Goal: Download file/media

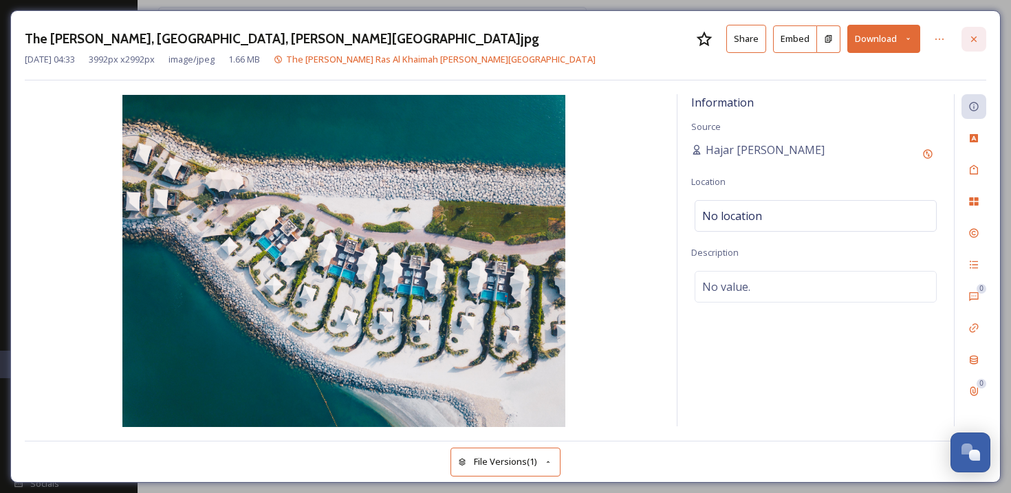
click at [975, 36] on icon at bounding box center [974, 39] width 6 height 6
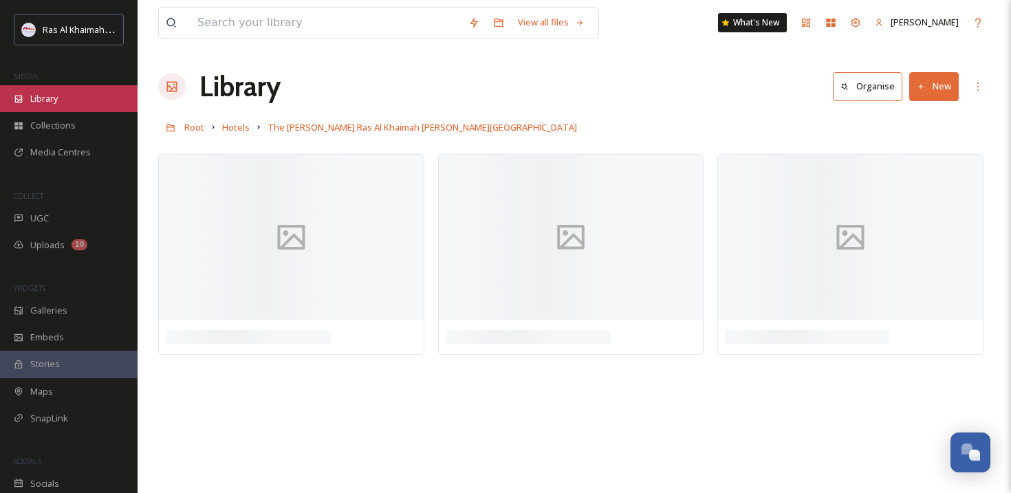
click at [26, 94] on div "Library" at bounding box center [69, 98] width 138 height 27
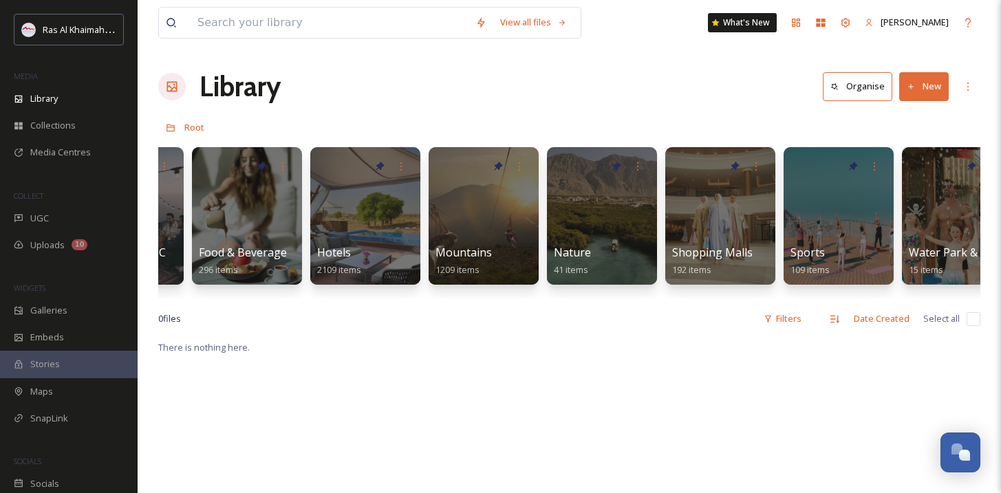
scroll to position [0, 673]
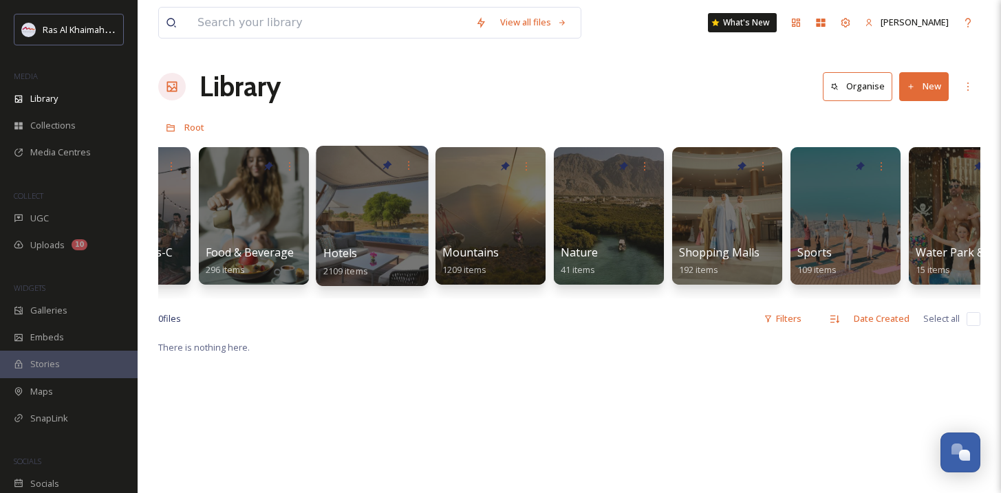
click at [372, 200] on div at bounding box center [372, 216] width 112 height 140
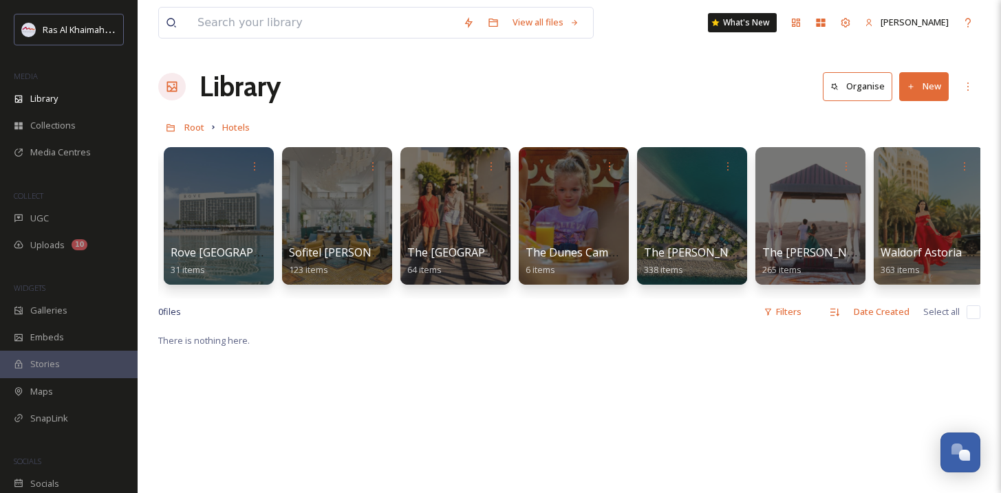
scroll to position [0, 1899]
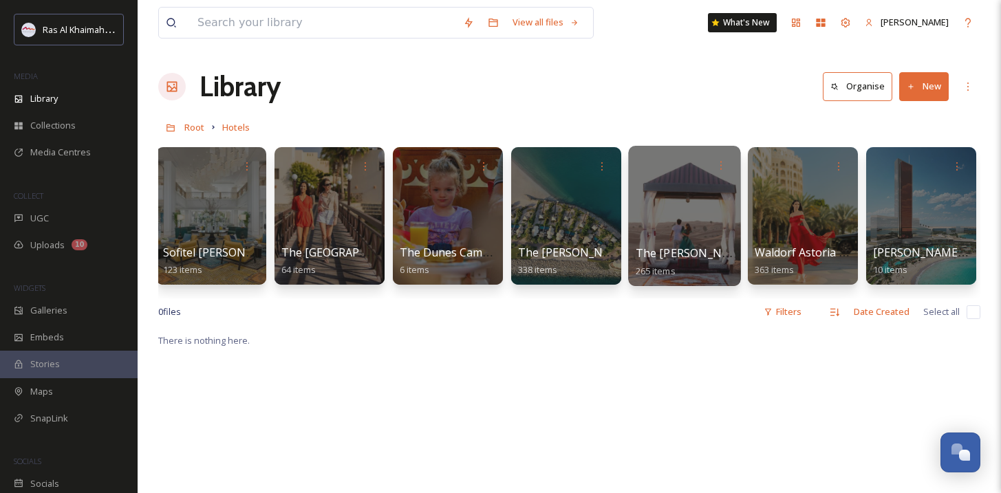
click at [694, 224] on div at bounding box center [684, 216] width 112 height 140
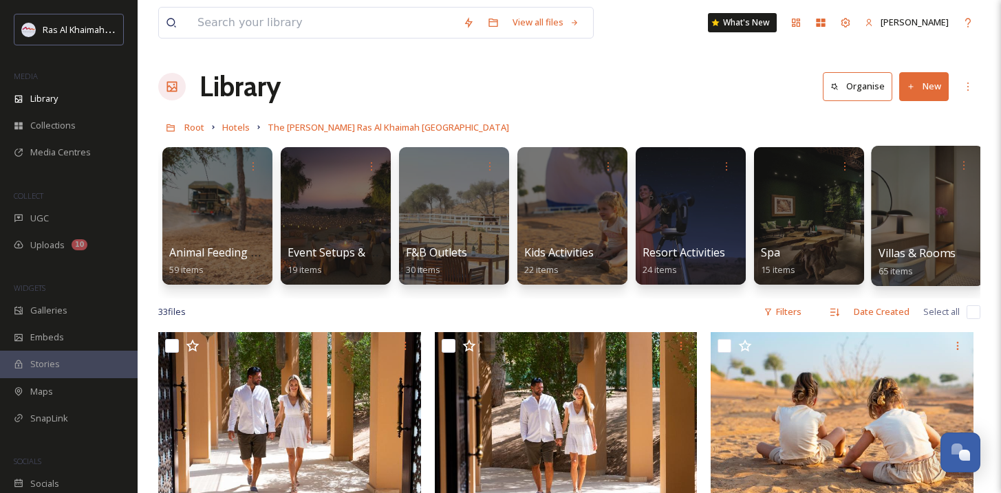
click at [926, 189] on div at bounding box center [927, 216] width 112 height 140
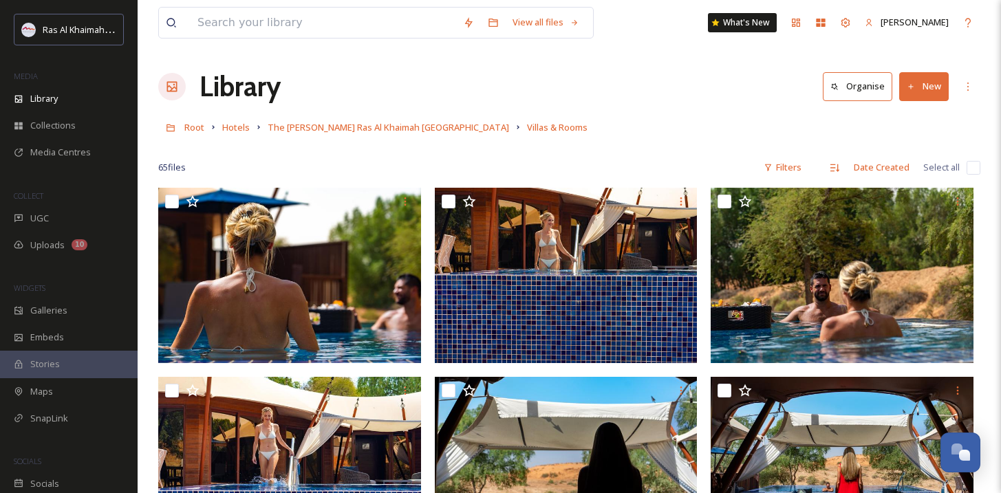
click at [417, 135] on link "The [PERSON_NAME] Ras Al Khaimah [GEOGRAPHIC_DATA]" at bounding box center [388, 127] width 241 height 17
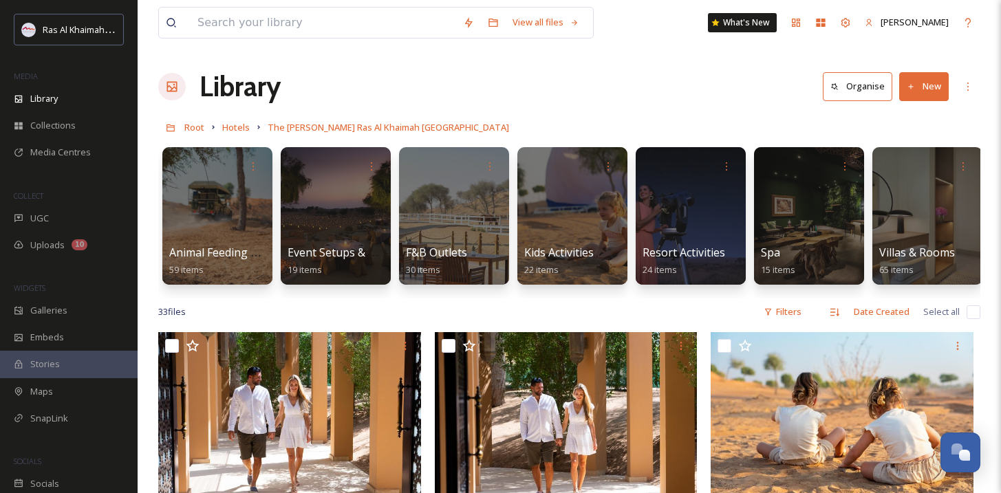
click at [413, 310] on div "33 file s Filters Date Created Select all" at bounding box center [569, 311] width 822 height 27
drag, startPoint x: 416, startPoint y: 312, endPoint x: 462, endPoint y: 310, distance: 46.1
click at [444, 314] on div "33 file s Filters Date Created Select all" at bounding box center [569, 311] width 822 height 27
drag, startPoint x: 466, startPoint y: 309, endPoint x: 508, endPoint y: 312, distance: 42.0
click at [508, 312] on div "33 file s Filters Date Created Select all" at bounding box center [569, 311] width 822 height 27
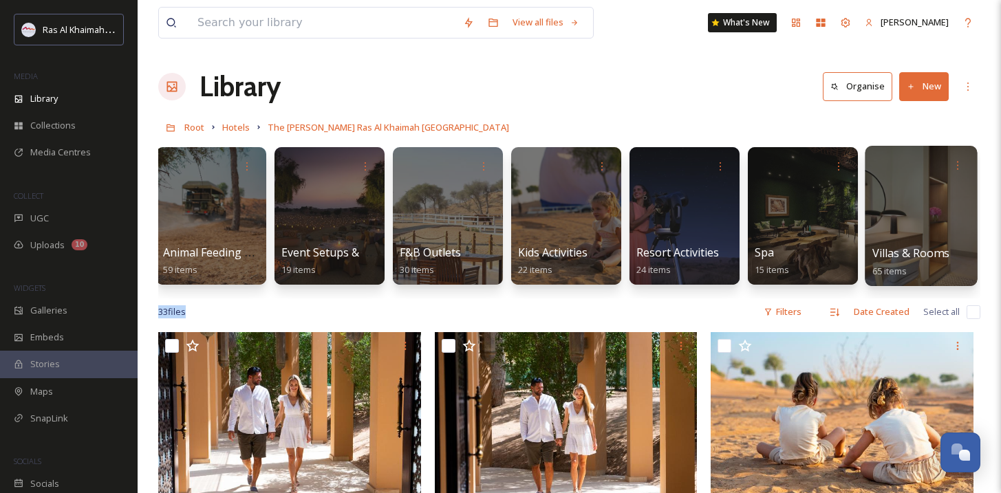
click at [911, 186] on div at bounding box center [920, 216] width 112 height 140
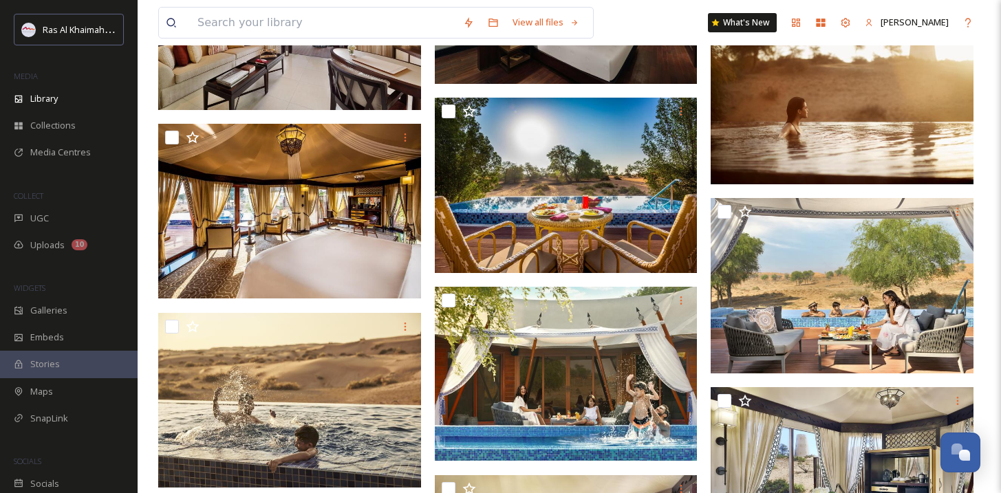
scroll to position [2959, 0]
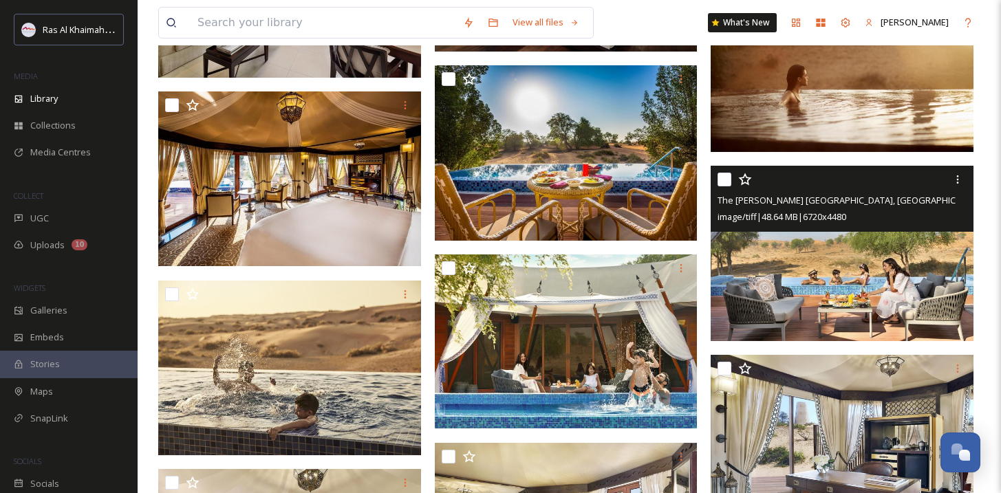
click at [897, 258] on img at bounding box center [841, 253] width 263 height 175
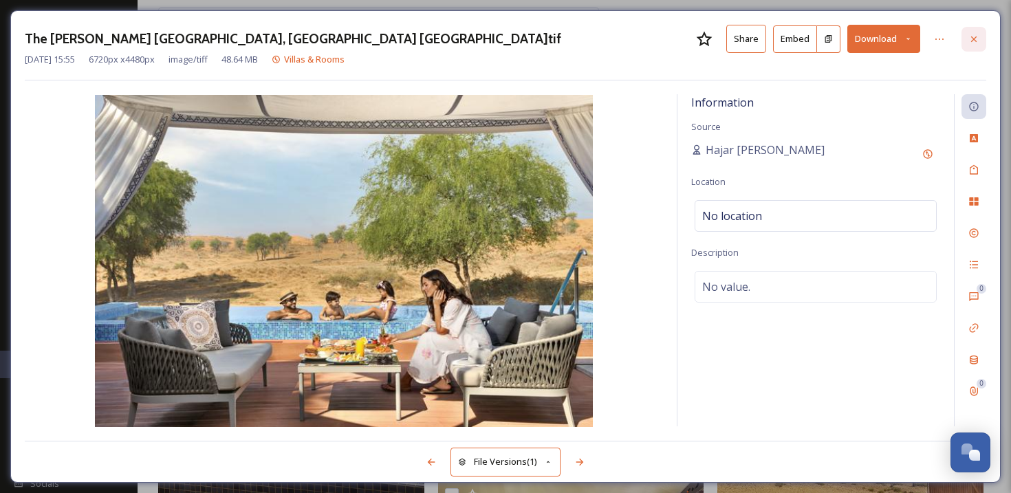
click at [968, 39] on icon at bounding box center [973, 39] width 11 height 11
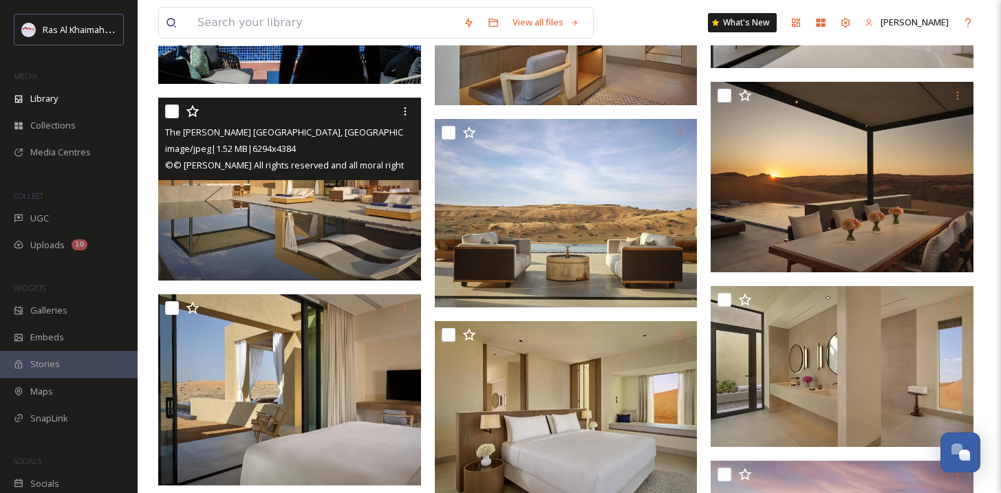
scroll to position [688, 0]
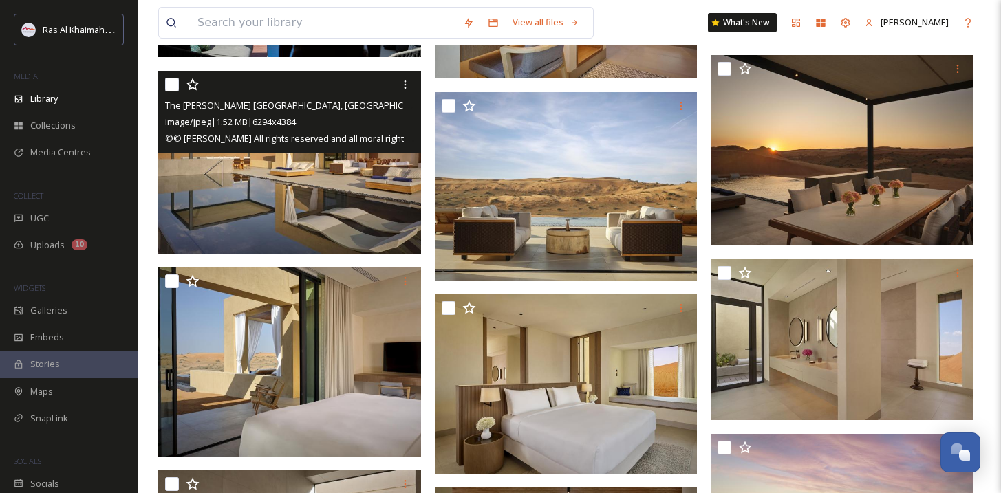
click at [350, 210] on img at bounding box center [289, 162] width 263 height 183
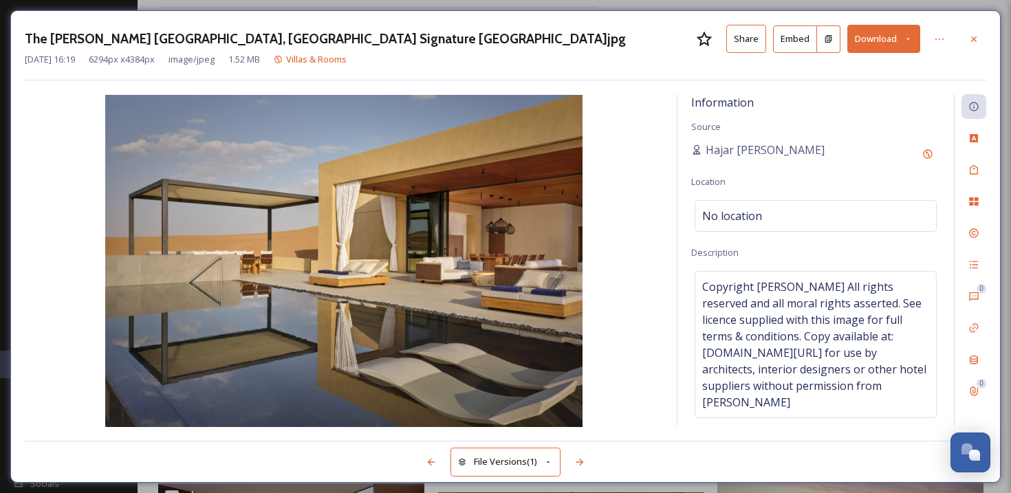
click at [905, 35] on icon at bounding box center [908, 38] width 9 height 9
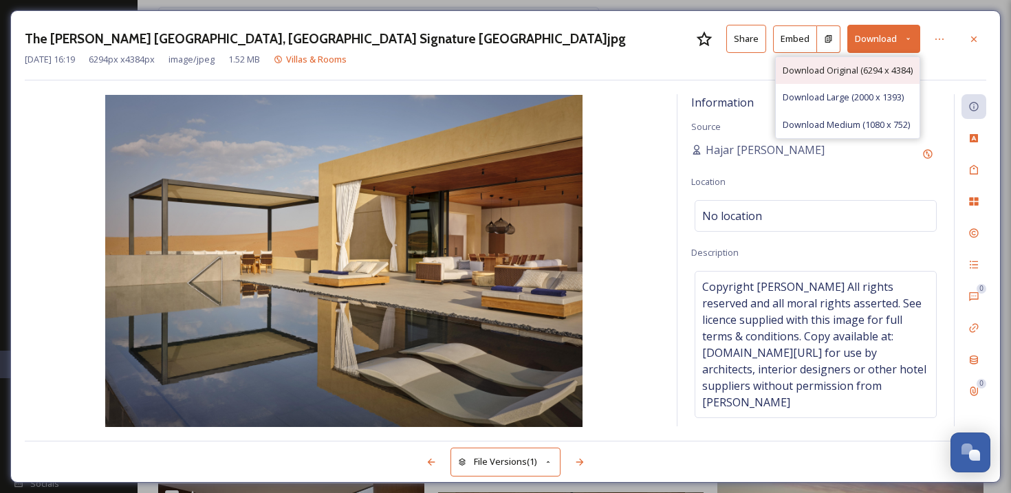
click at [862, 69] on span "Download Original (6294 x 4384)" at bounding box center [848, 70] width 130 height 13
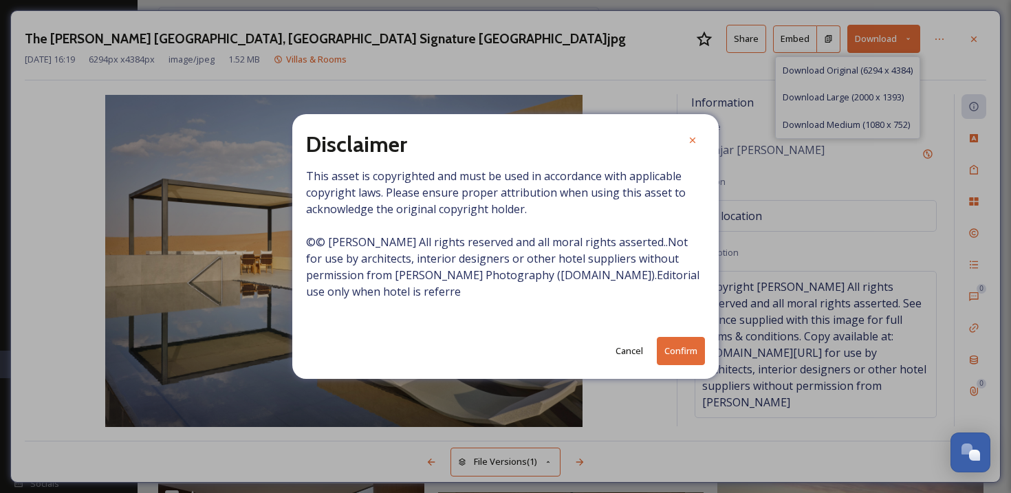
click at [687, 356] on button "Confirm" at bounding box center [681, 351] width 48 height 28
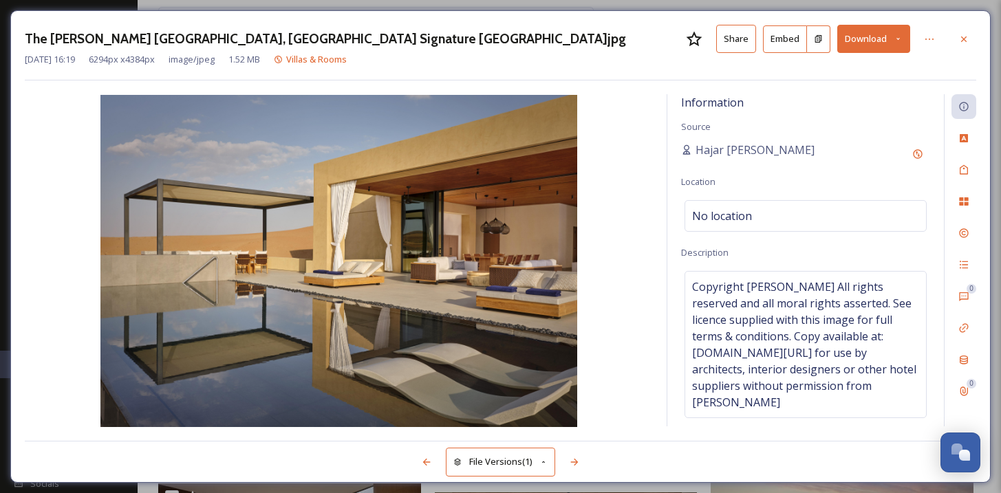
click at [965, 57] on div "[DATE] 16:19 6294 px x 4384 px image/jpeg 1.52 MB Villas & Rooms" at bounding box center [500, 59] width 951 height 13
click at [960, 36] on icon at bounding box center [963, 39] width 11 height 11
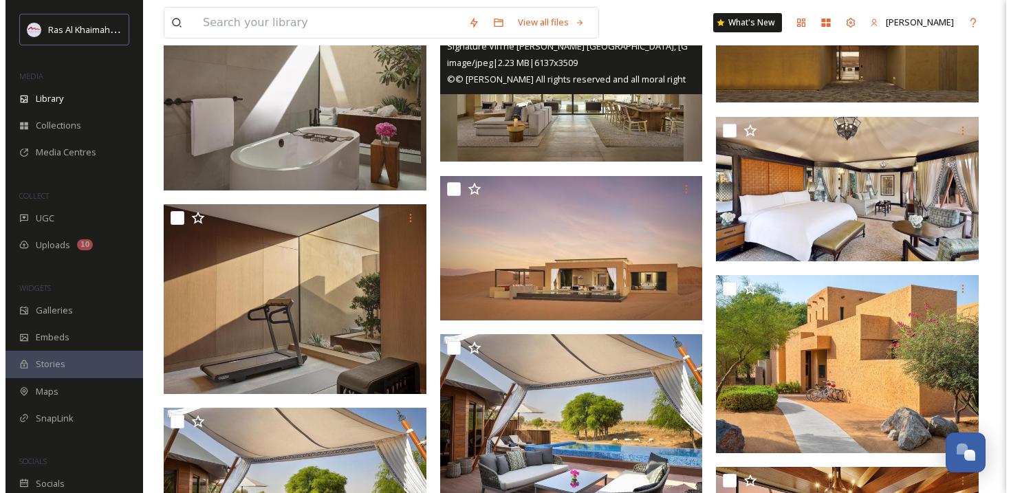
scroll to position [1244, 0]
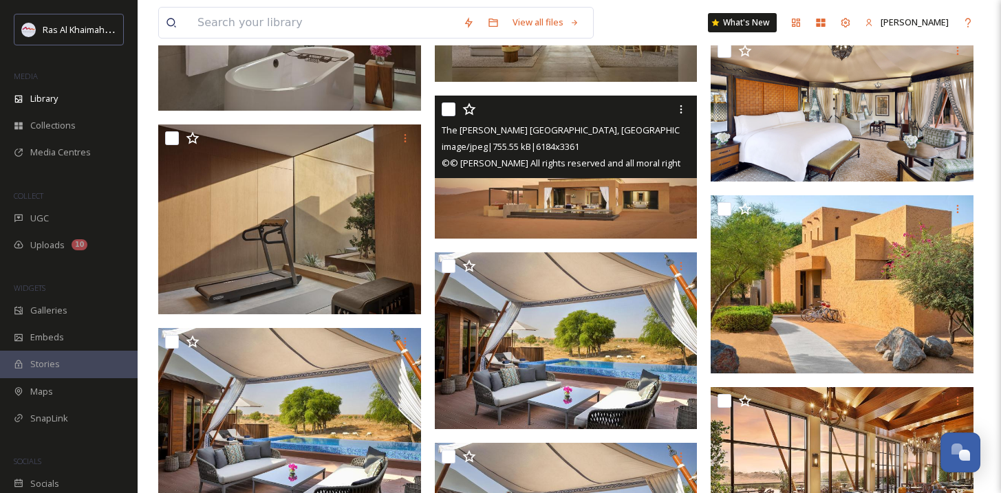
click at [607, 219] on img at bounding box center [566, 167] width 263 height 142
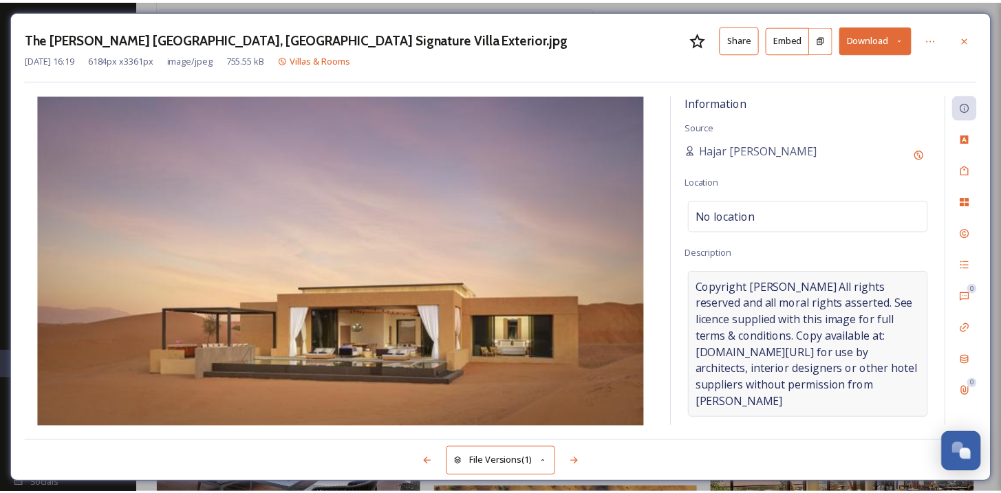
scroll to position [1247, 0]
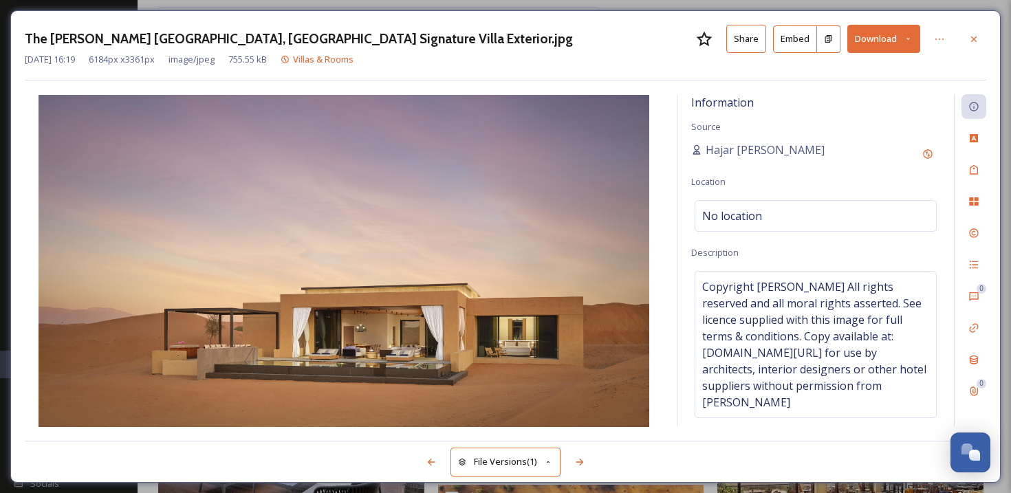
click at [869, 41] on button "Download" at bounding box center [883, 39] width 73 height 28
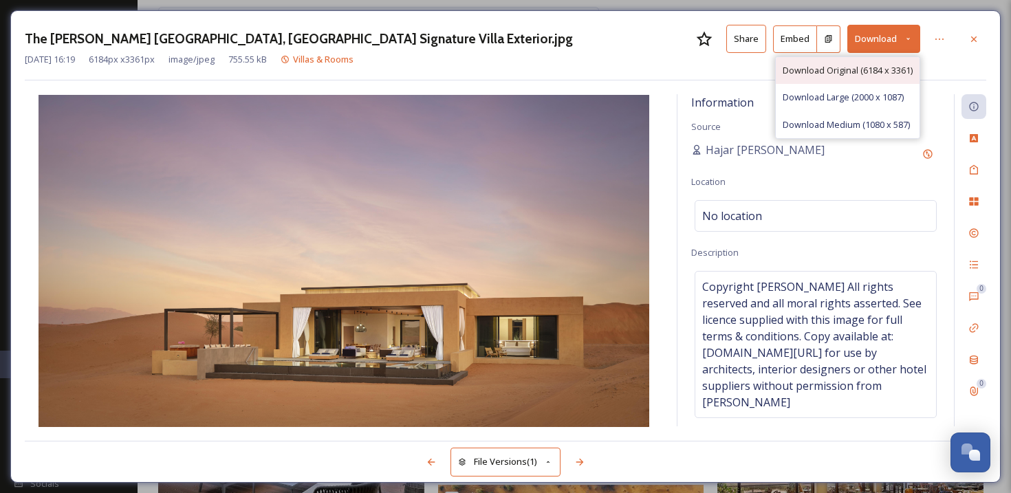
click at [856, 70] on span "Download Original (6184 x 3361)" at bounding box center [848, 70] width 130 height 13
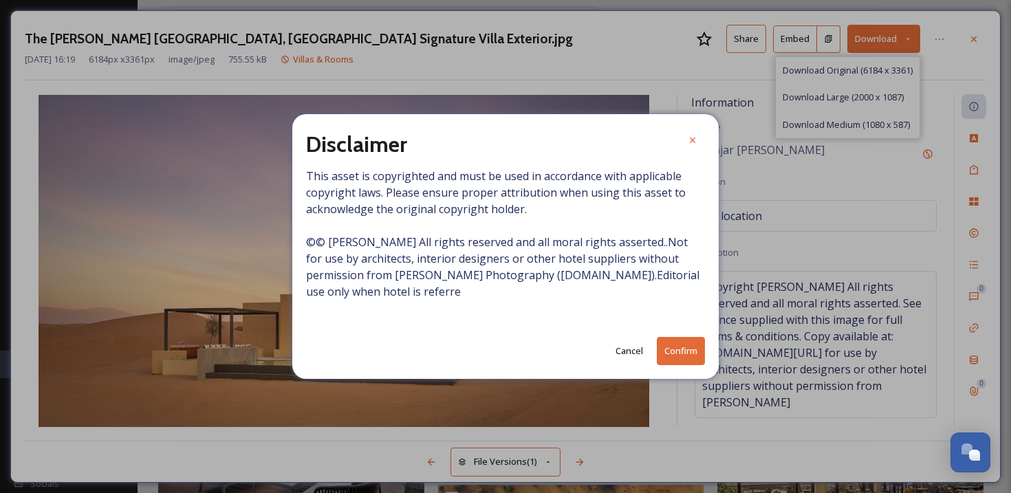
click at [682, 353] on button "Confirm" at bounding box center [681, 351] width 48 height 28
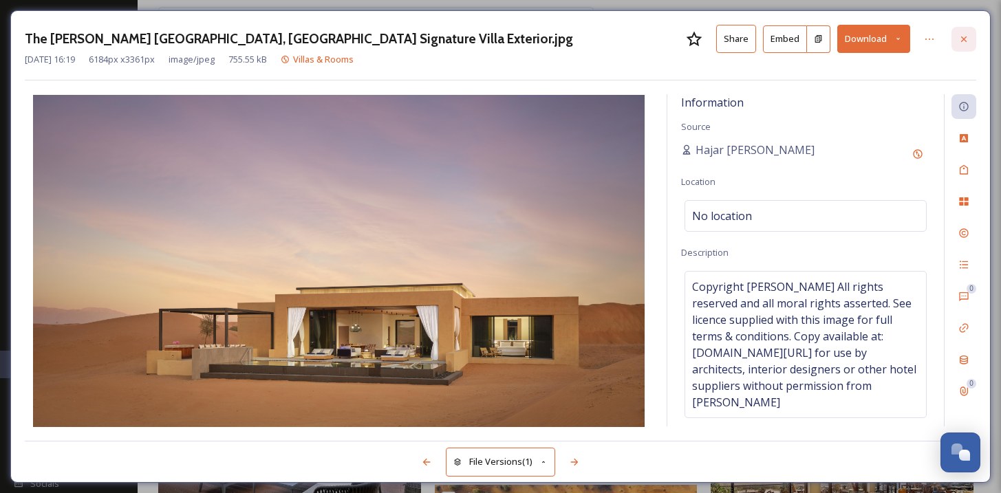
click at [966, 42] on icon at bounding box center [963, 39] width 11 height 11
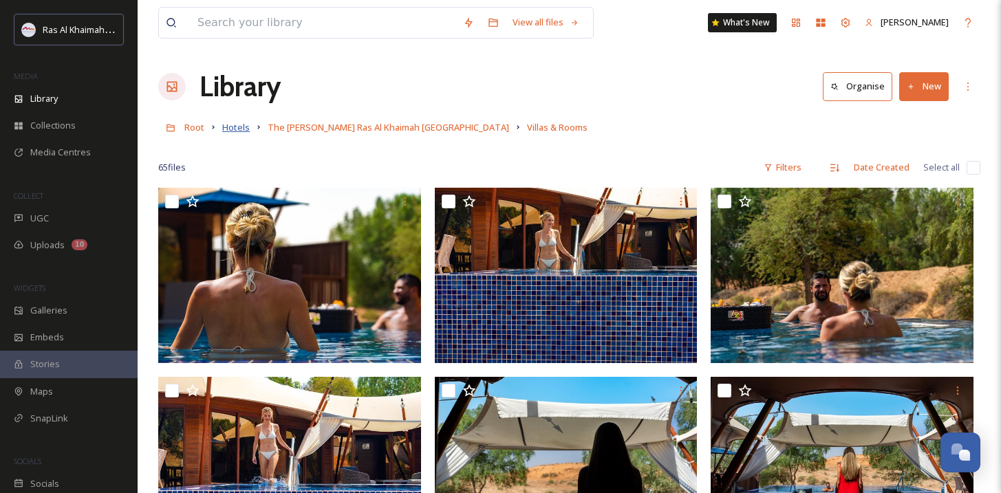
click at [239, 129] on span "Hotels" at bounding box center [236, 127] width 28 height 12
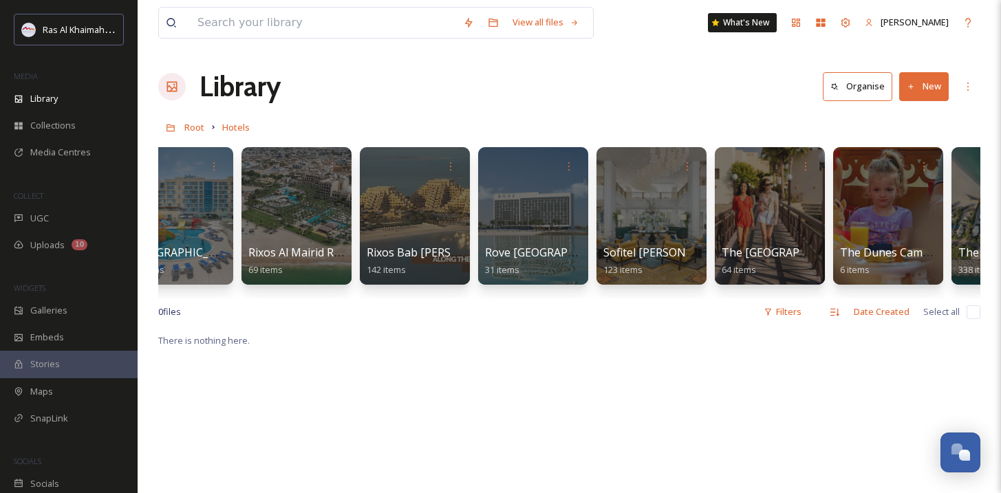
scroll to position [0, 1899]
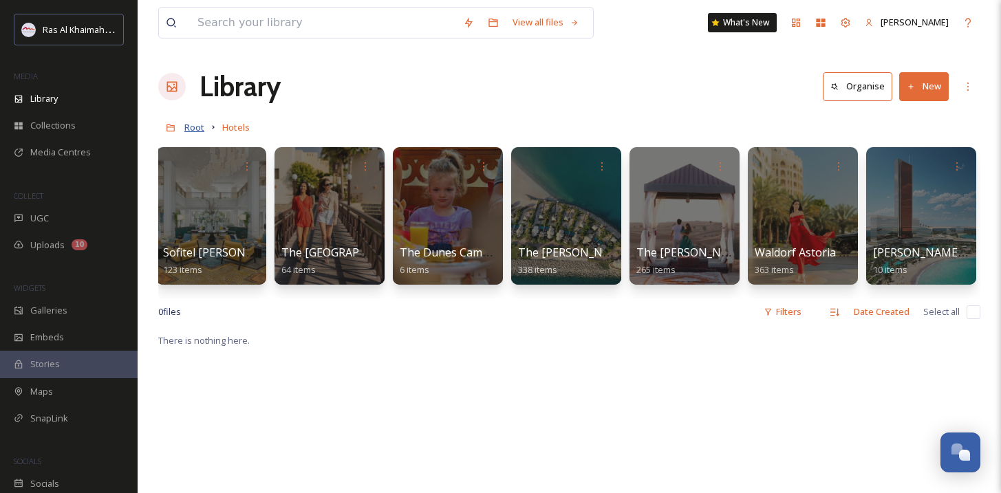
click at [195, 122] on span "Root" at bounding box center [194, 127] width 20 height 12
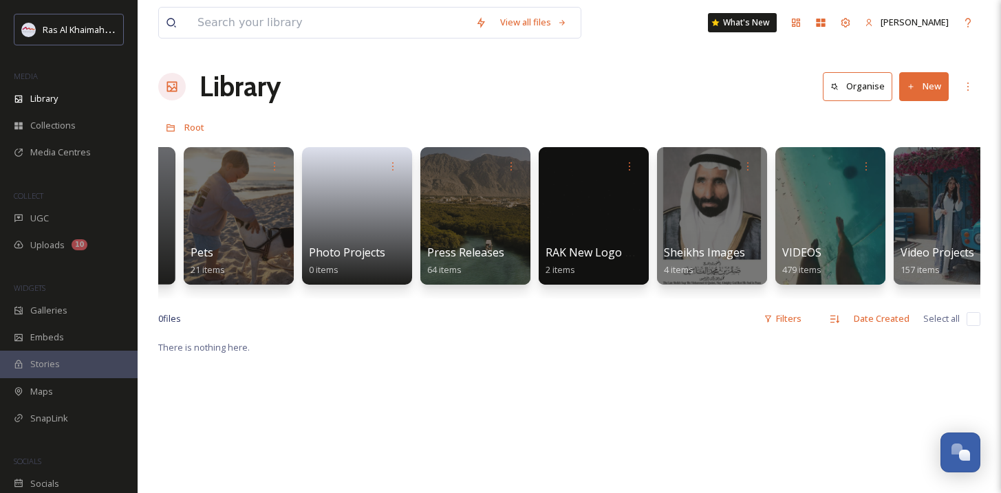
scroll to position [0, 2490]
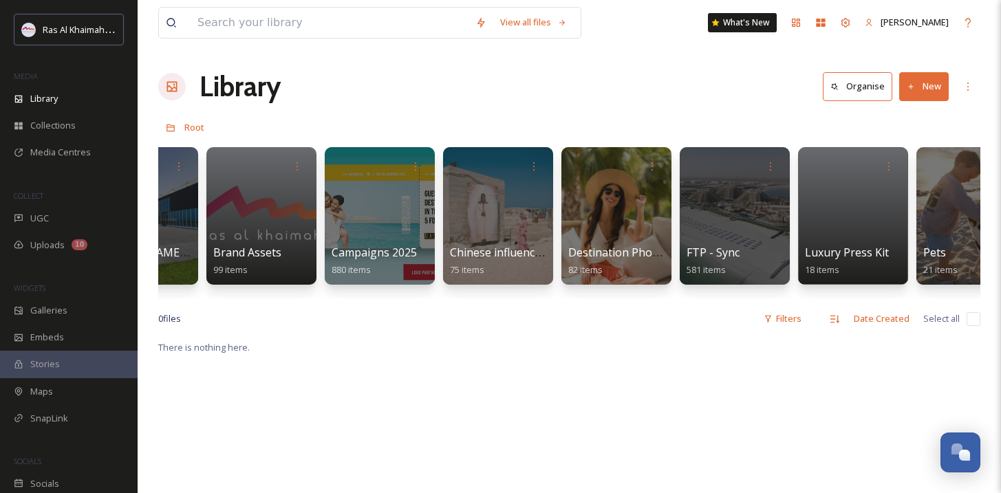
scroll to position [0, 1690]
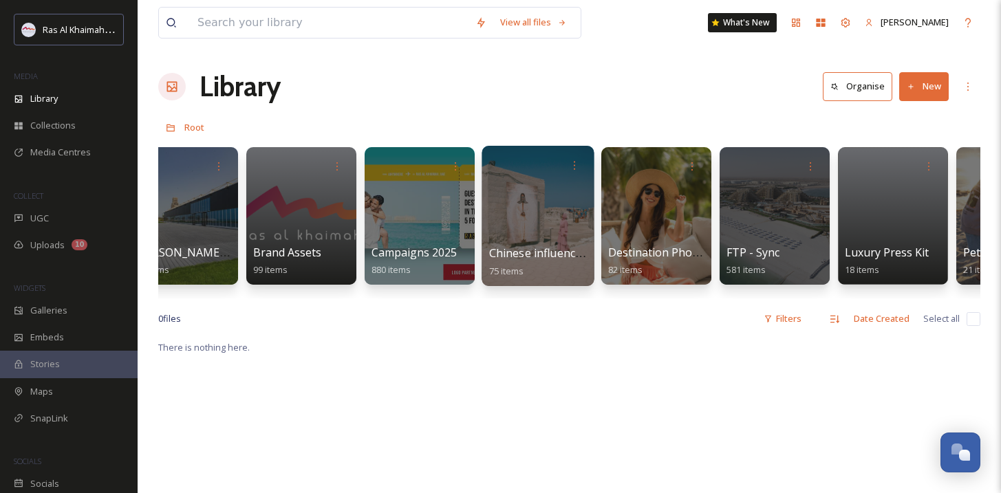
click at [555, 202] on div at bounding box center [537, 216] width 112 height 140
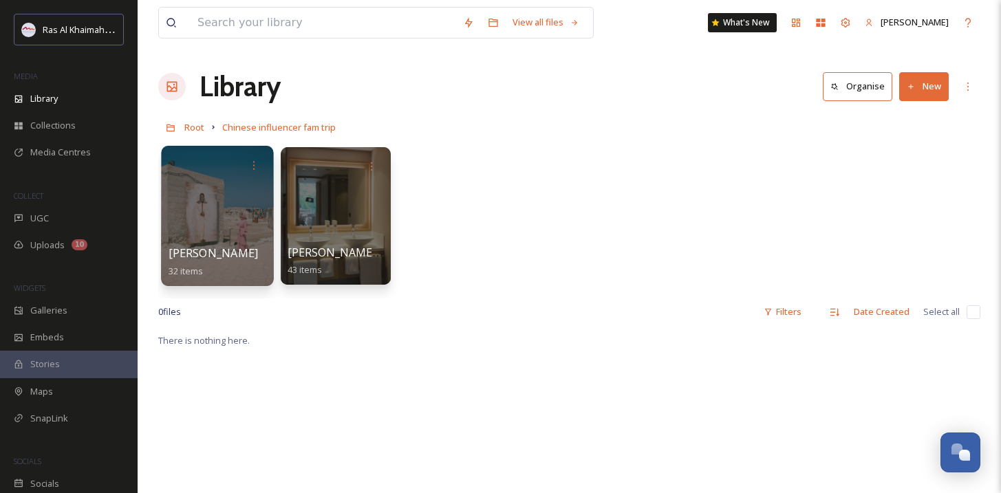
click at [241, 232] on div at bounding box center [217, 216] width 112 height 140
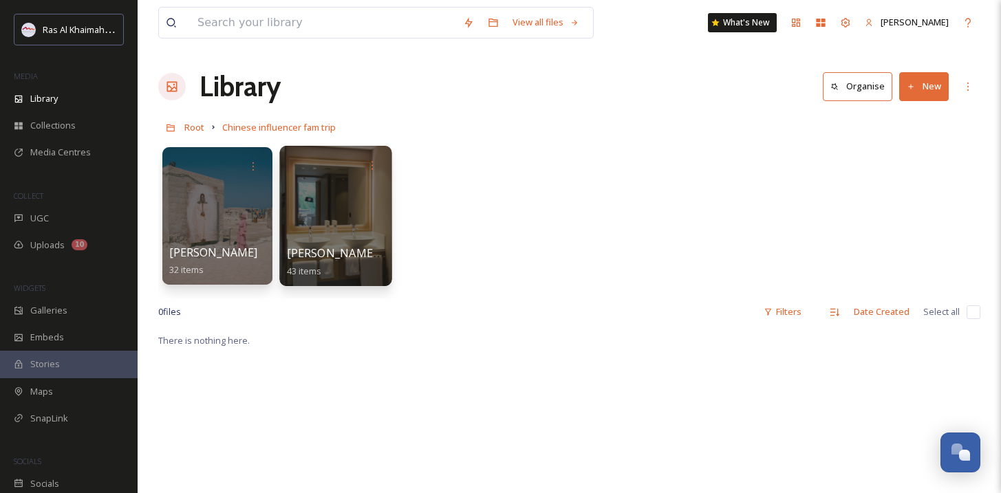
click at [349, 219] on div at bounding box center [335, 216] width 112 height 140
click at [378, 209] on div at bounding box center [335, 216] width 112 height 140
